Goal: Check status

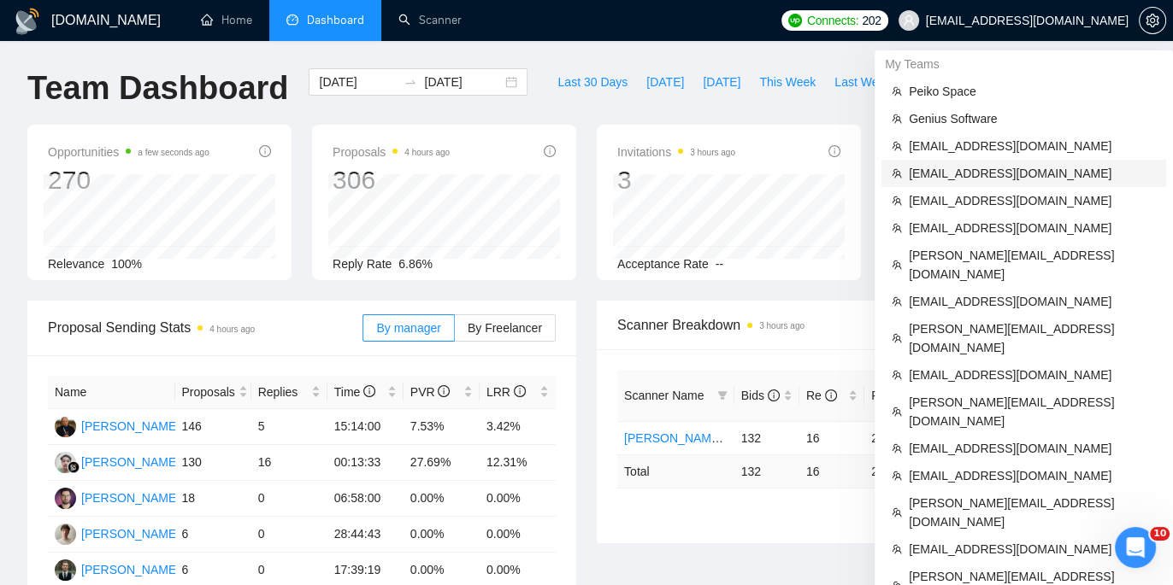
click at [957, 176] on span "[EMAIL_ADDRESS][DOMAIN_NAME]" at bounding box center [1031, 173] width 247 height 19
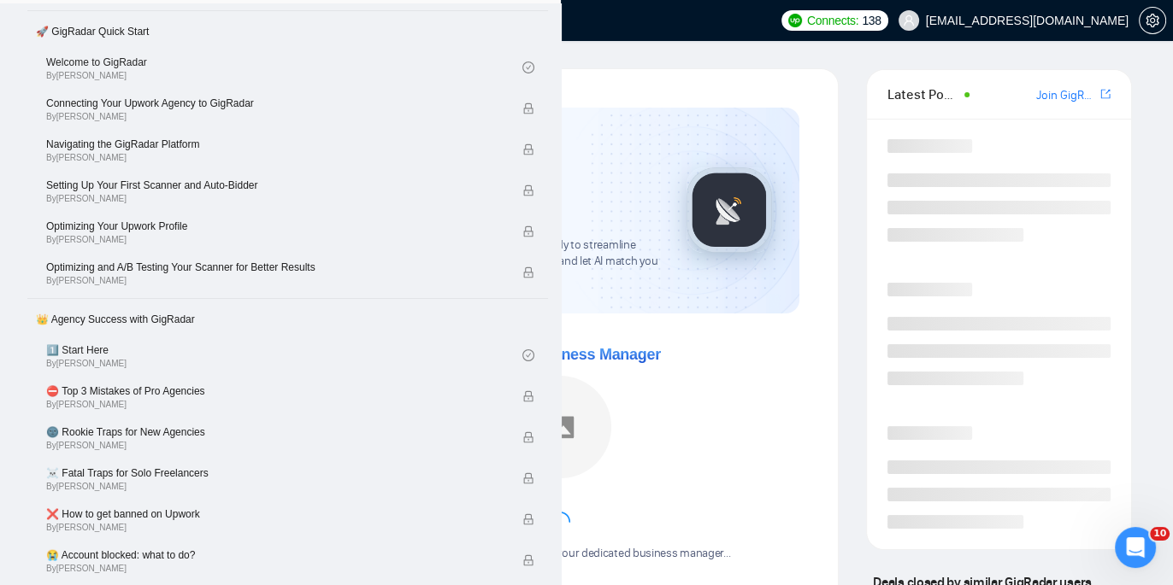
click at [315, 27] on link "Dashboard" at bounding box center [325, 20] width 78 height 15
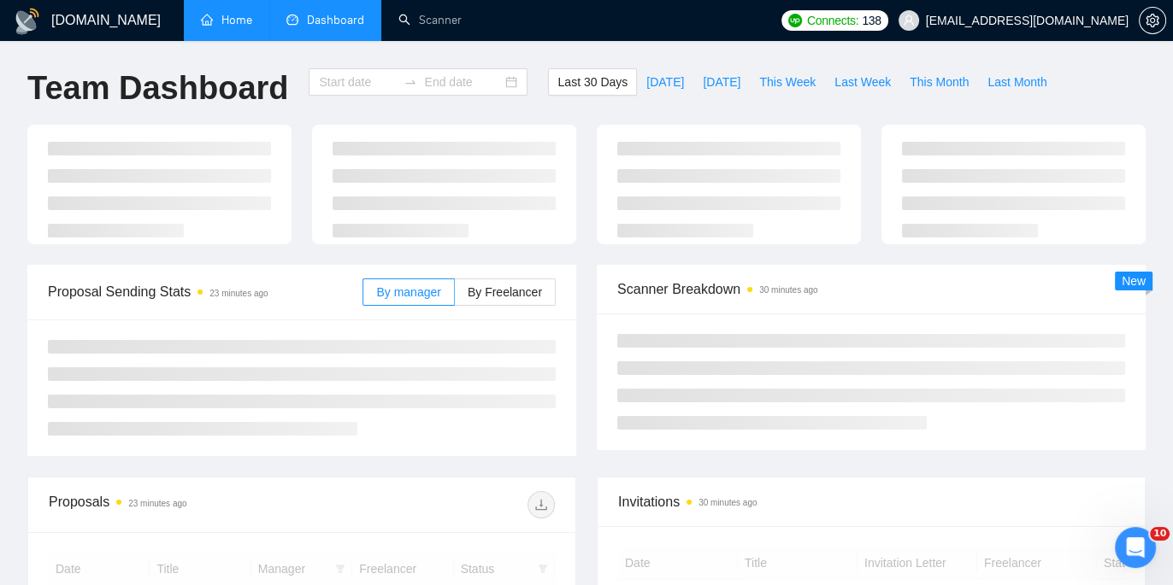
type input "[DATE]"
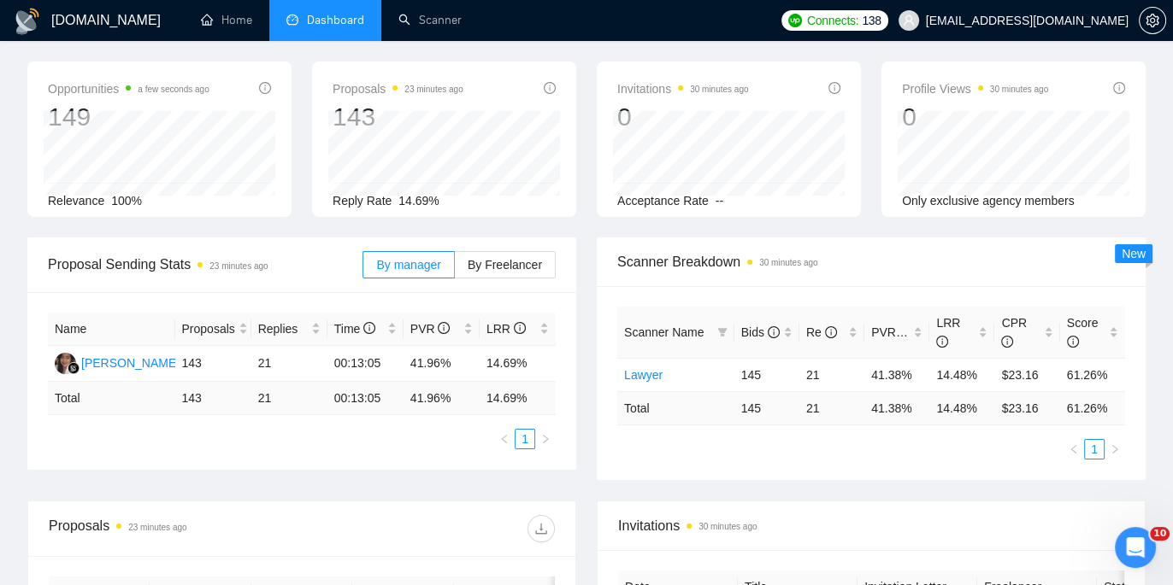
scroll to position [79, 0]
